Goal: Task Accomplishment & Management: Use online tool/utility

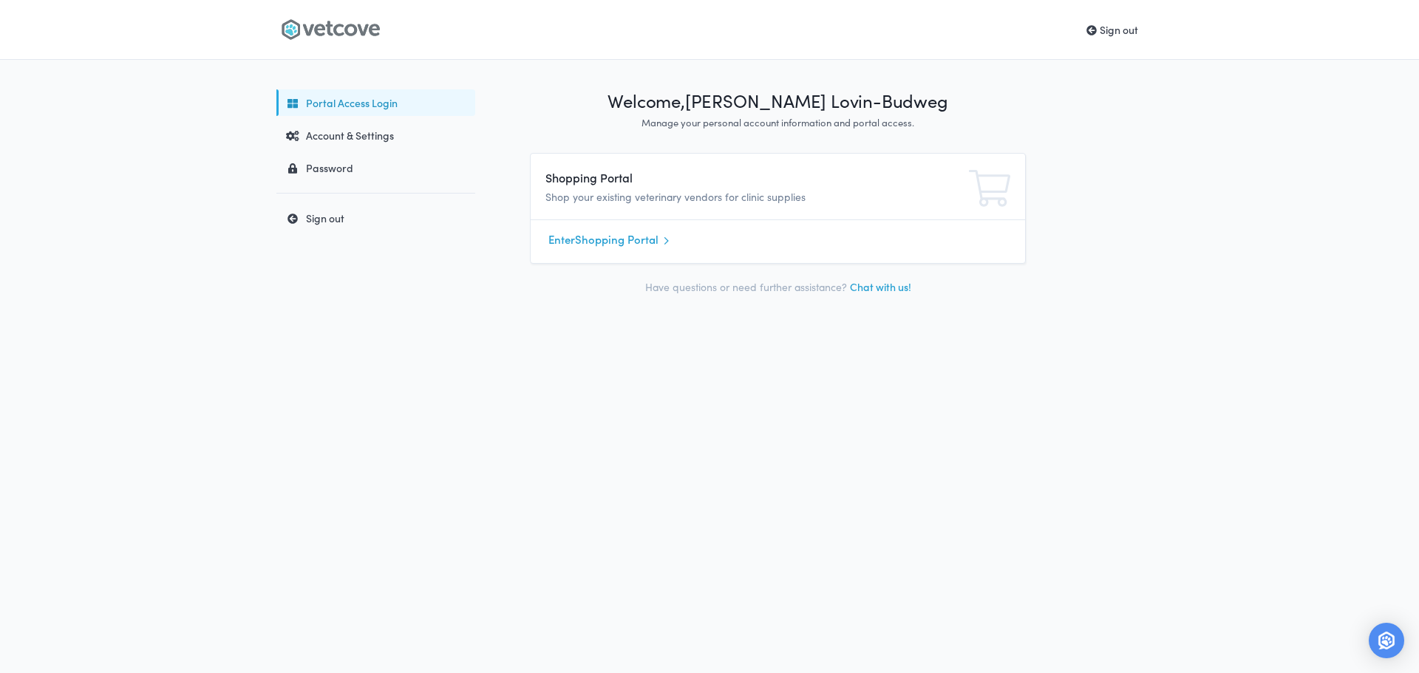
click at [1127, 35] on link "Sign out" at bounding box center [1113, 29] width 52 height 15
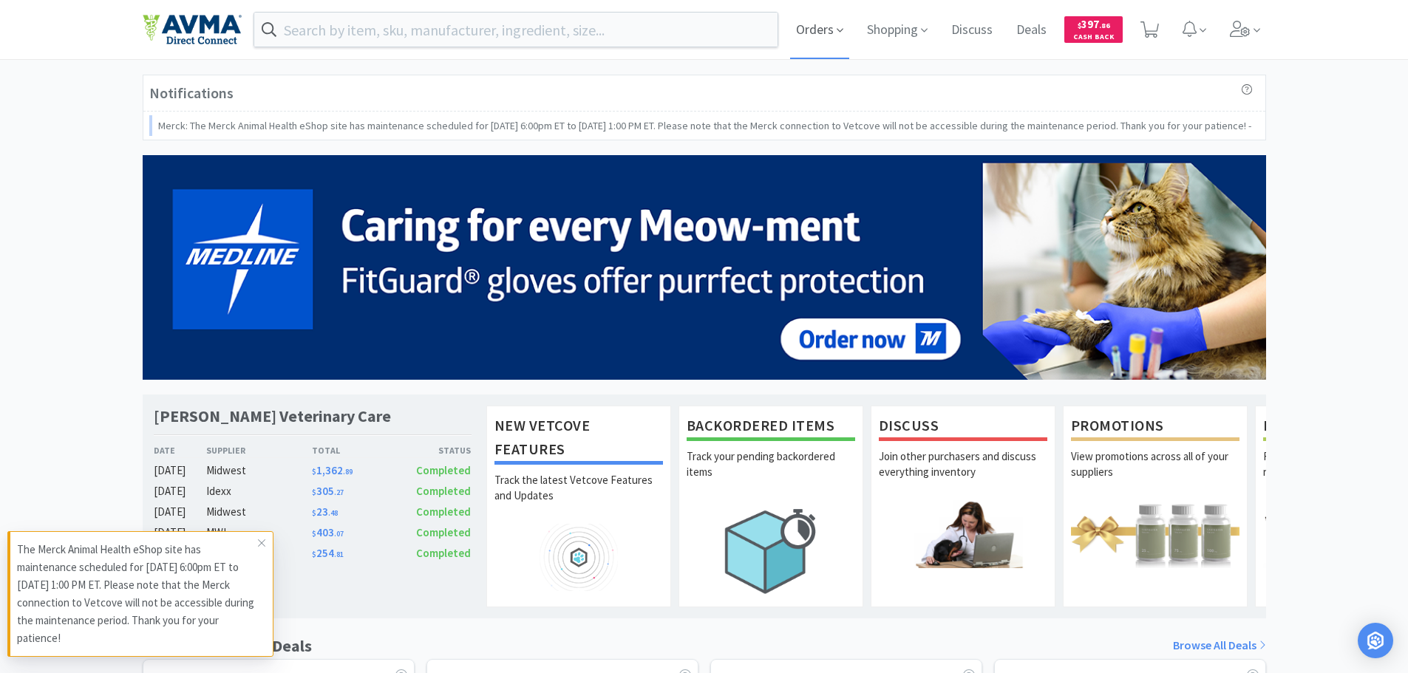
click at [828, 28] on span "Orders" at bounding box center [819, 29] width 59 height 59
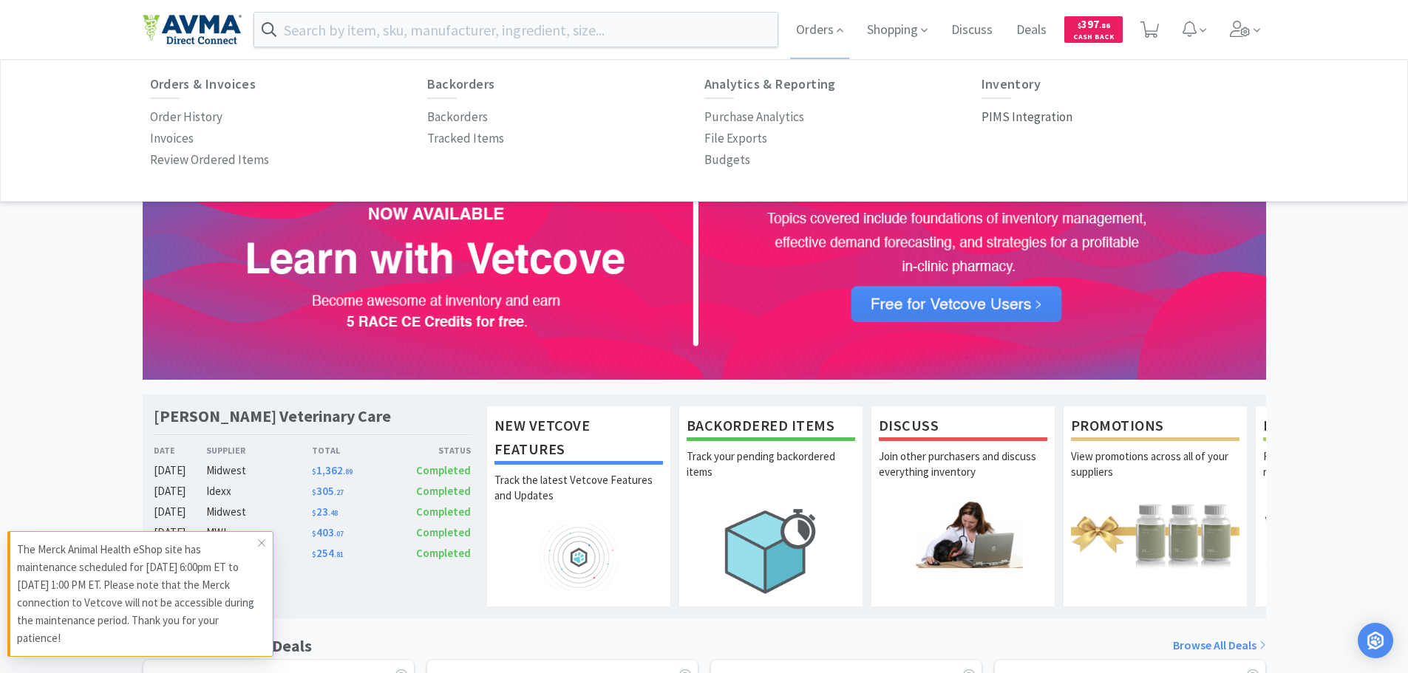
click at [999, 117] on p "PIMS Integration" at bounding box center [1027, 117] width 91 height 20
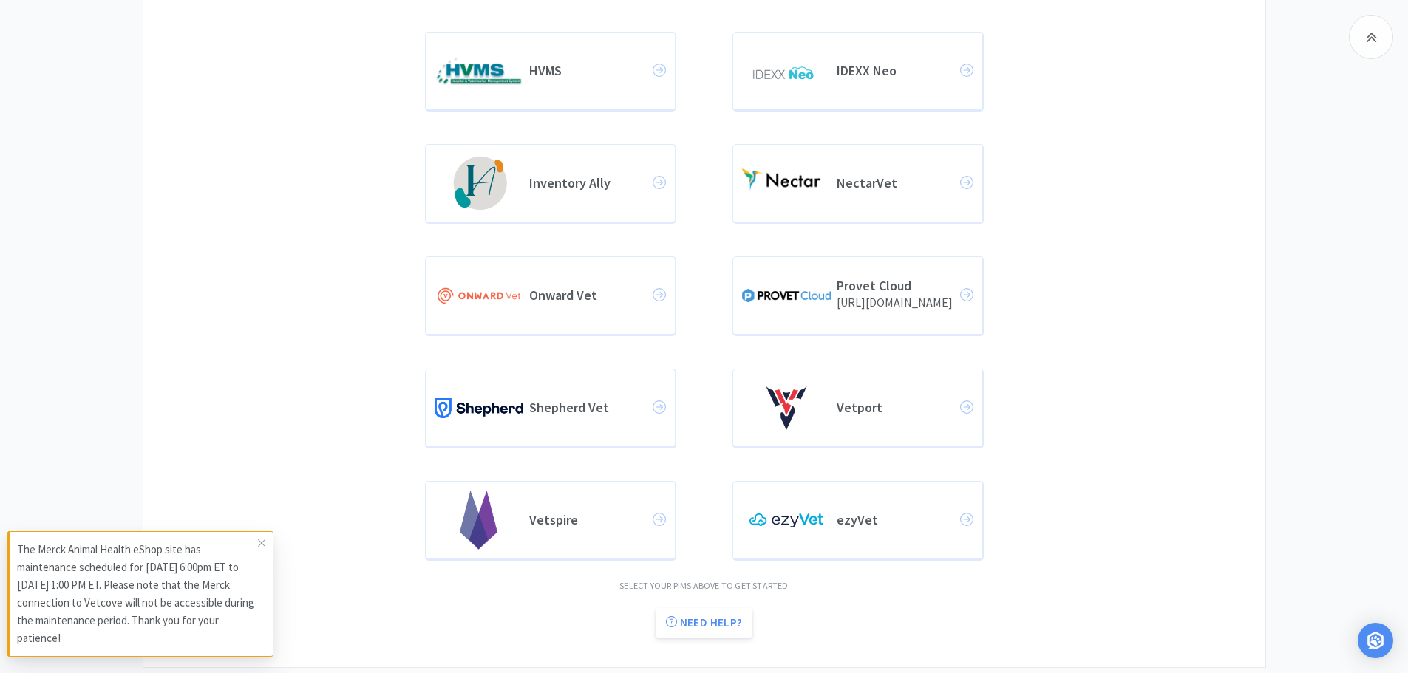
scroll to position [453, 0]
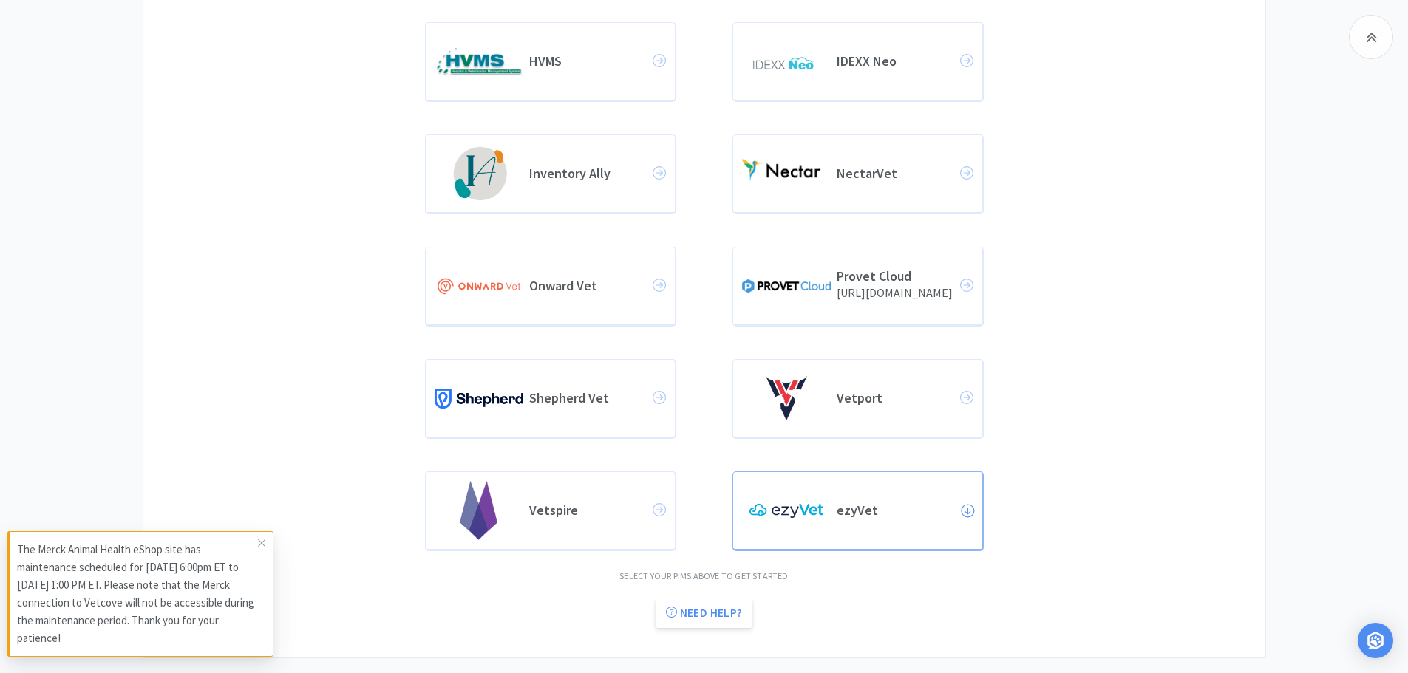
click at [865, 509] on h4 "ezyVet" at bounding box center [898, 511] width 123 height 16
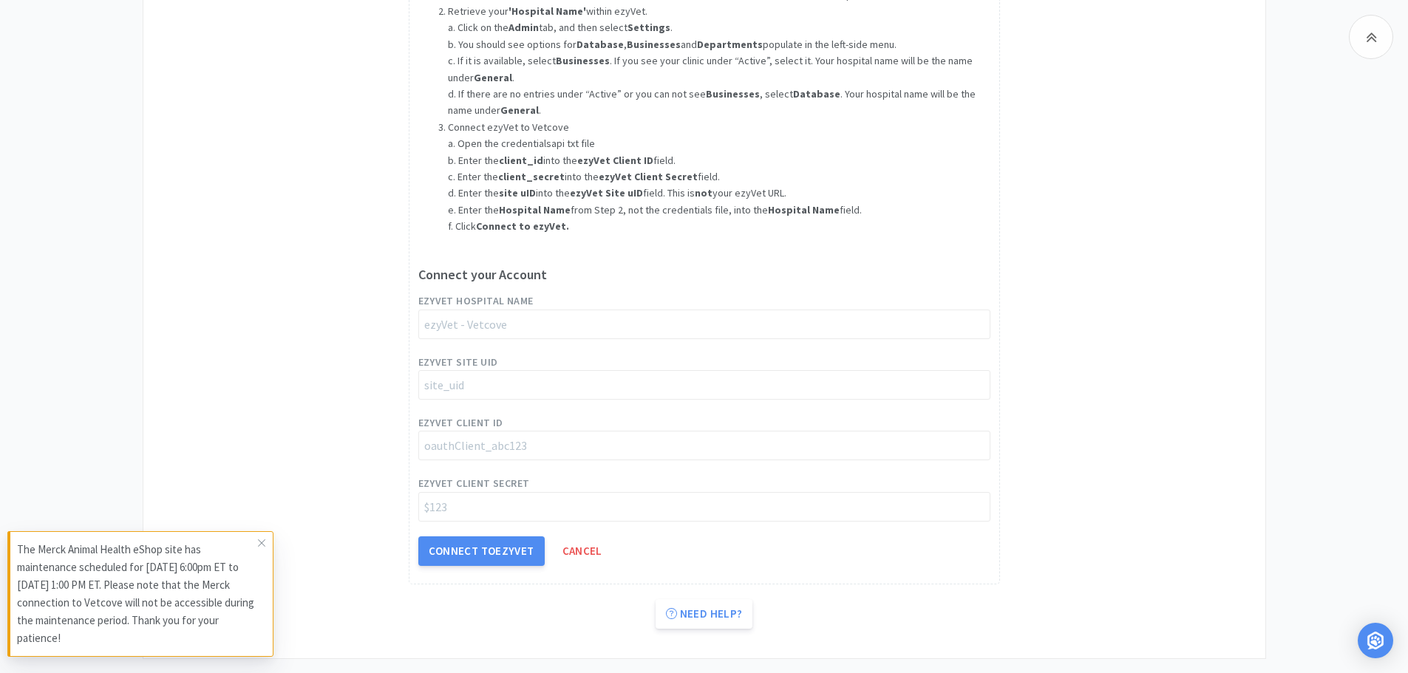
scroll to position [1300, 0]
click at [503, 320] on input "string" at bounding box center [704, 324] width 572 height 30
type input "[PERSON_NAME] Veterinary Care"
click at [540, 383] on input "string" at bounding box center [704, 385] width 572 height 30
paste input "site_6trqjdGPsRDmNNNqe571R"
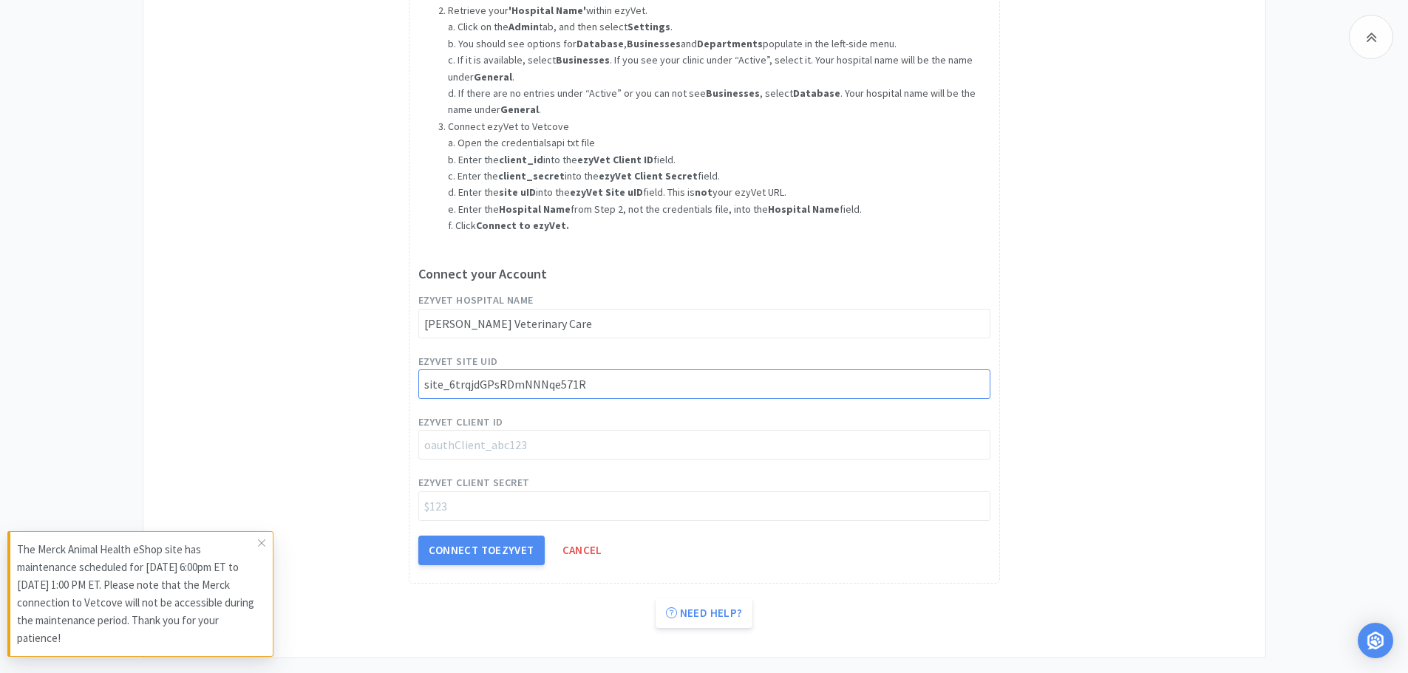
type input "site_6trqjdGPsRDmNNNqe571R"
click at [502, 447] on input "string" at bounding box center [704, 445] width 572 height 30
paste input "oauthClient_NsTRk07aOp26x0ggEMr3w"
type input "oauthClient_NsTRk07aOp26x0ggEMr3w"
click at [506, 511] on input "string" at bounding box center [704, 507] width 572 height 30
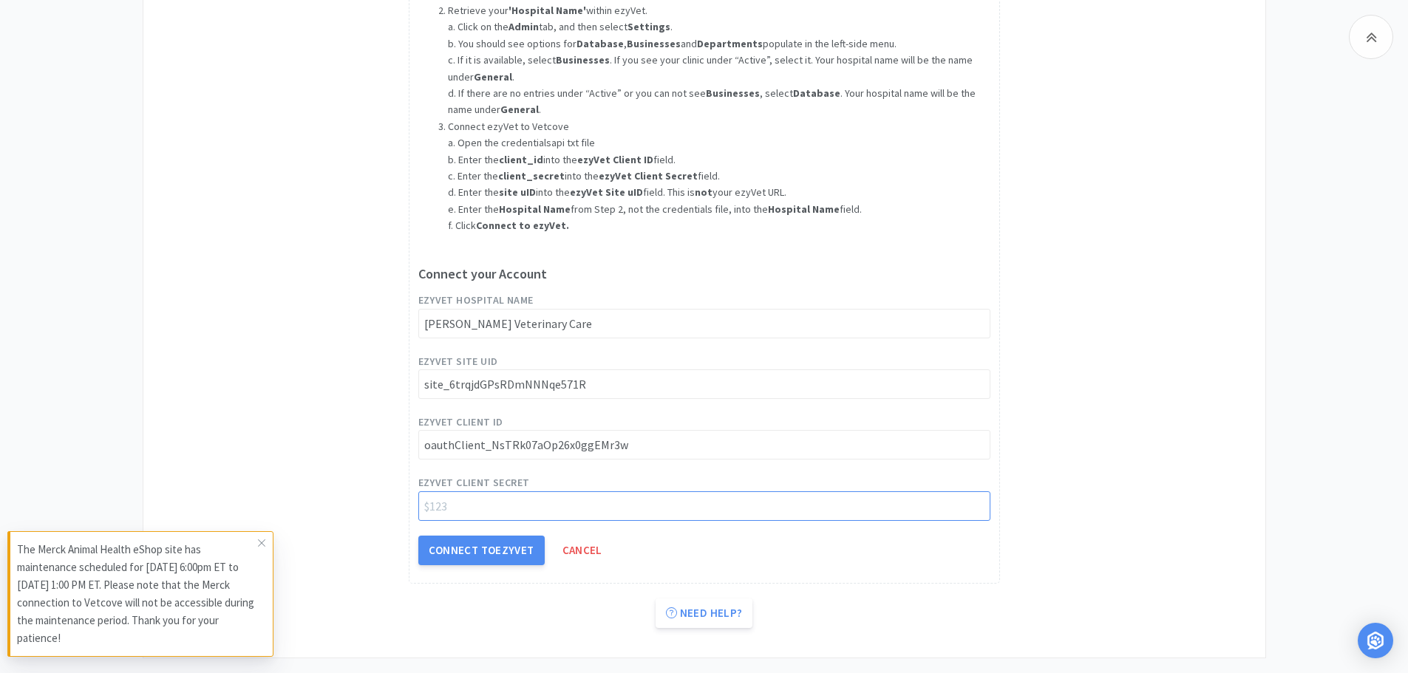
paste input "$2y$10$GcDgrT2q3TZQXzqcU8CmIu/4g7upH3juPFOlT2HZ3Wg4rWzpew7x2"
type input "$2y$10$GcDgrT2q3TZQXzqcU8CmIu/4g7upH3juPFOlT2HZ3Wg4rWzpew7x2"
click at [500, 552] on button "Connect to ezyVet" at bounding box center [481, 551] width 126 height 30
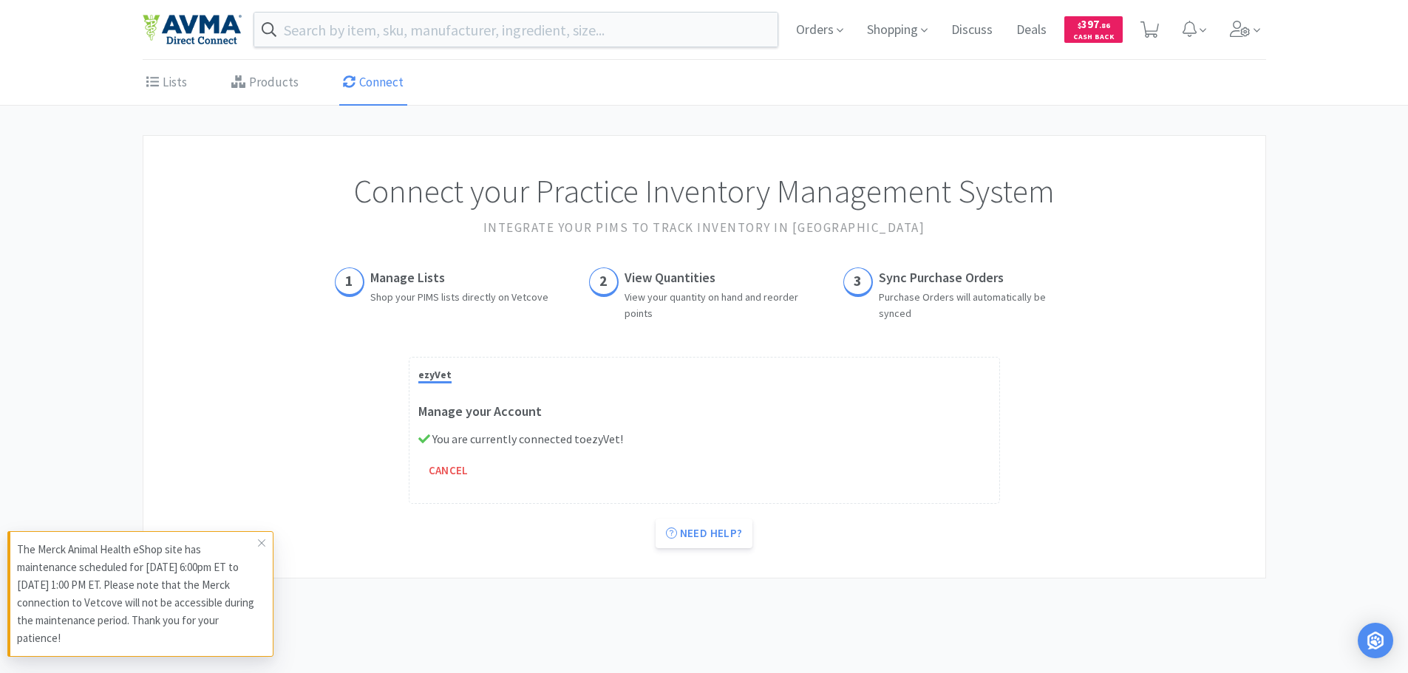
scroll to position [0, 0]
